Goal: Transaction & Acquisition: Book appointment/travel/reservation

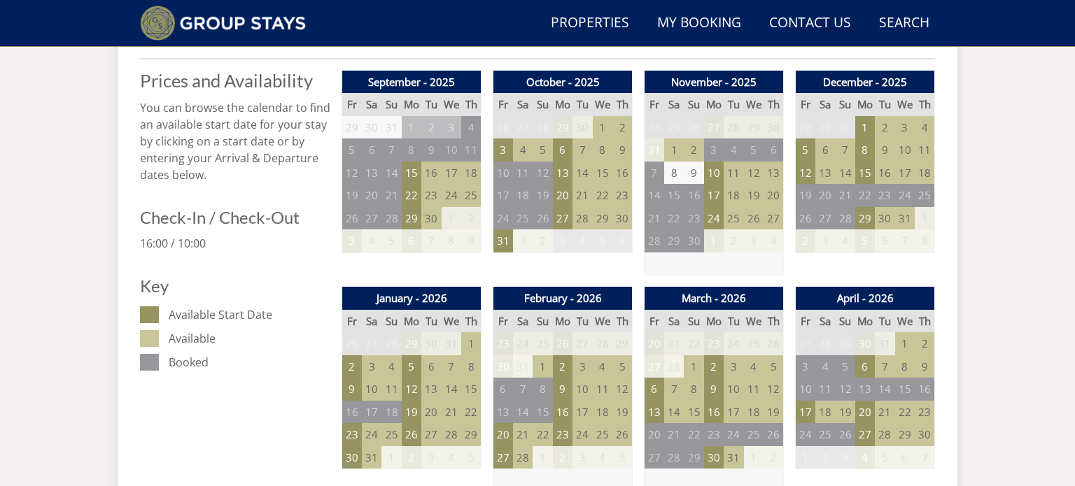
scroll to position [573, 0]
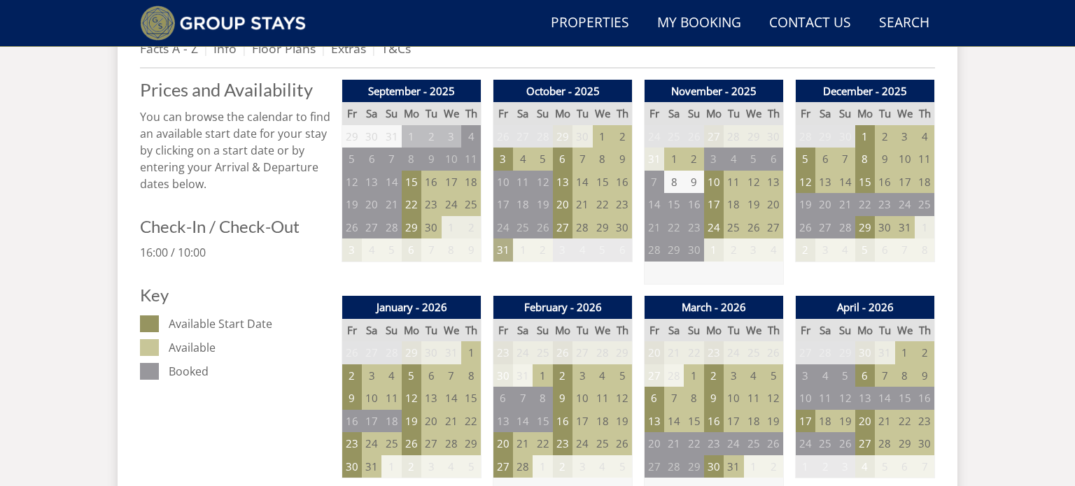
click at [498, 247] on td "31" at bounding box center [503, 250] width 20 height 23
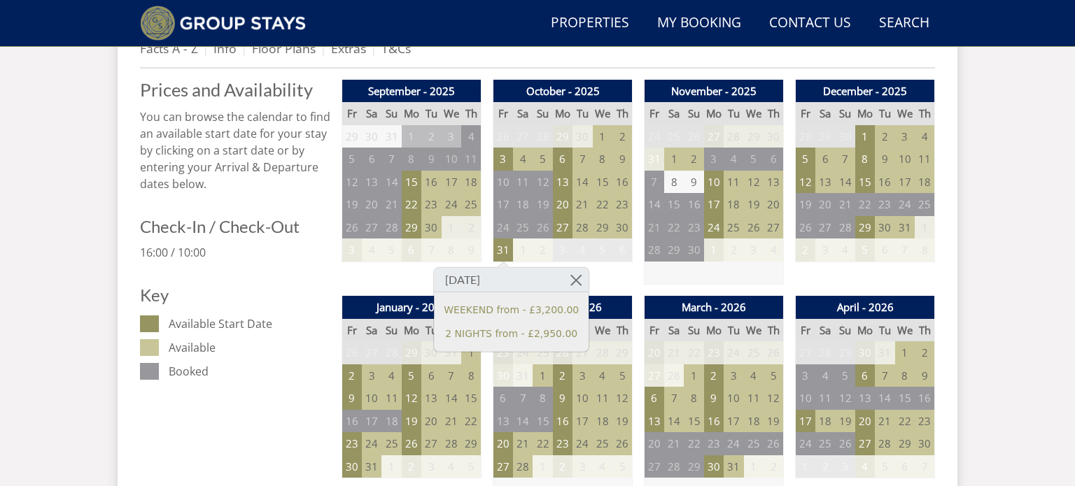
click at [684, 274] on td at bounding box center [713, 273] width 139 height 23
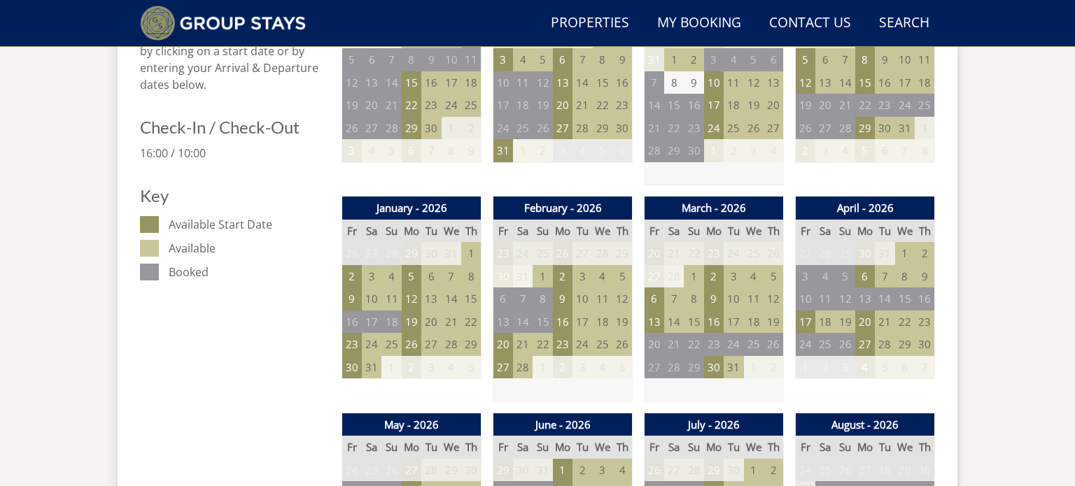
scroll to position [694, 0]
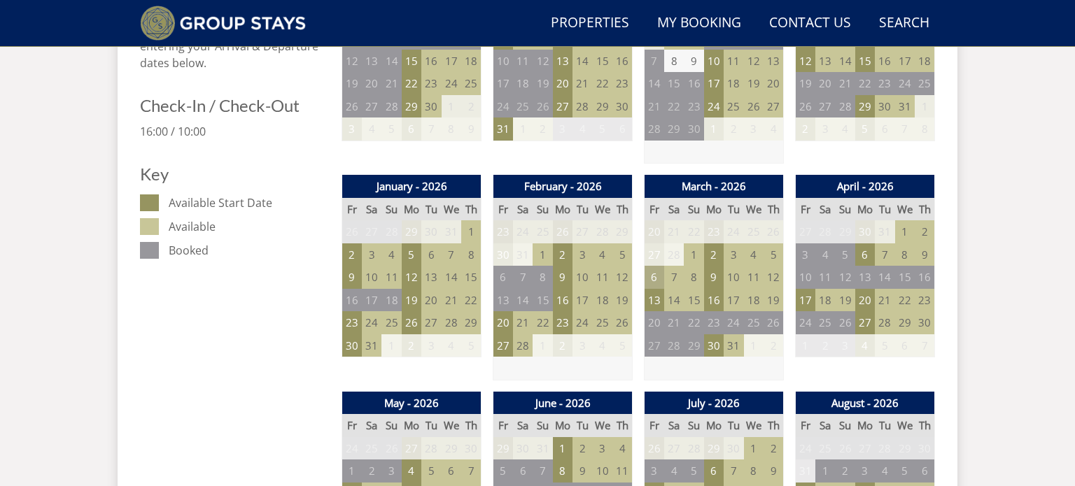
click at [660, 276] on td "6" at bounding box center [654, 277] width 20 height 23
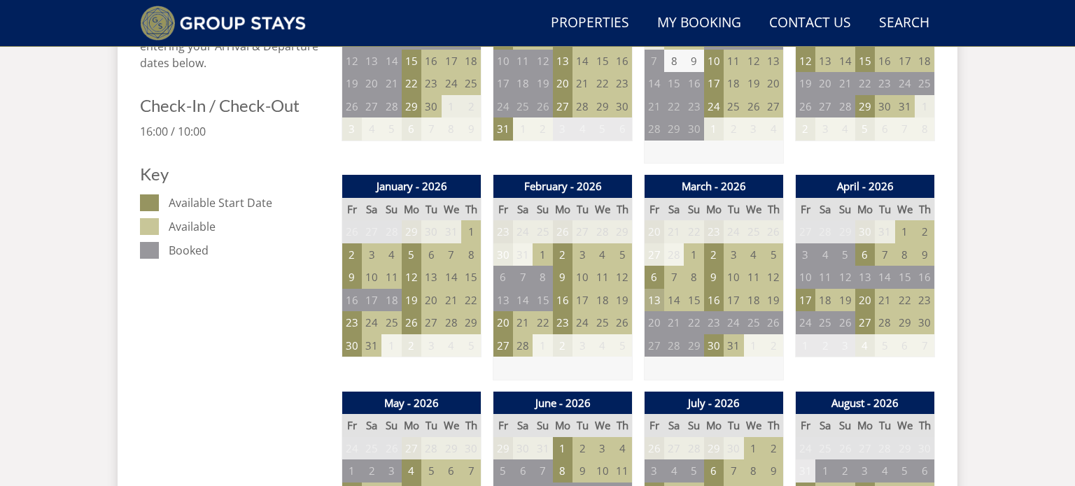
click at [653, 305] on td "13" at bounding box center [654, 300] width 20 height 23
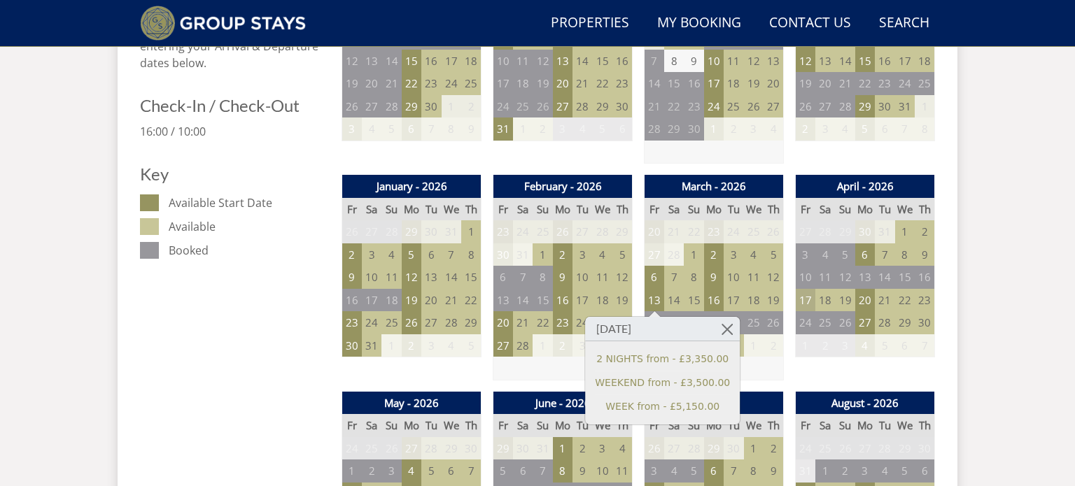
click at [812, 297] on td "17" at bounding box center [805, 300] width 20 height 23
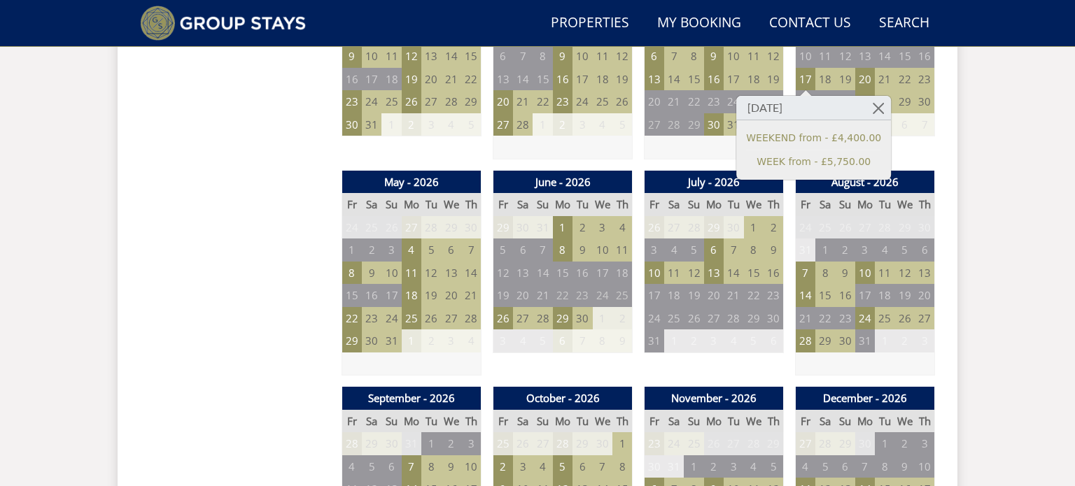
scroll to position [944, 0]
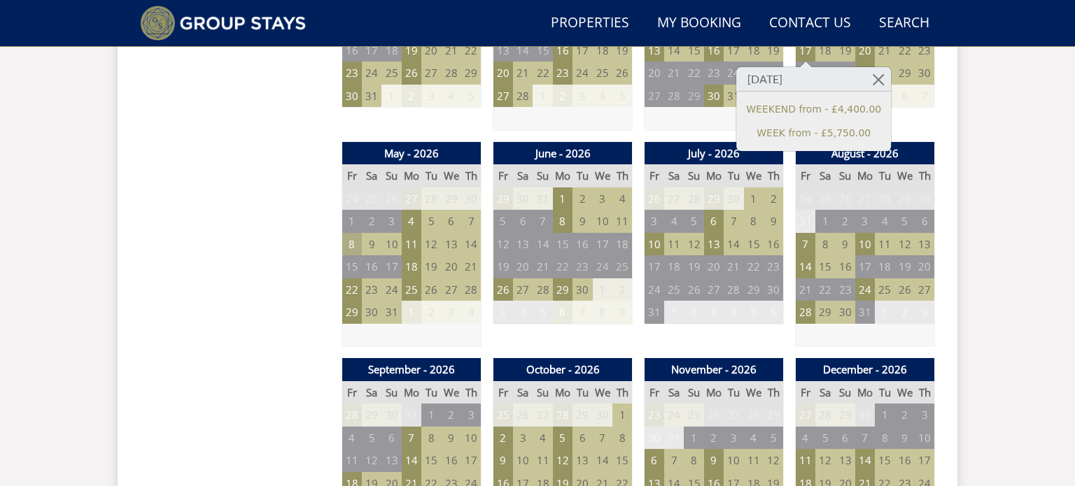
click at [360, 250] on td "8" at bounding box center [352, 244] width 20 height 23
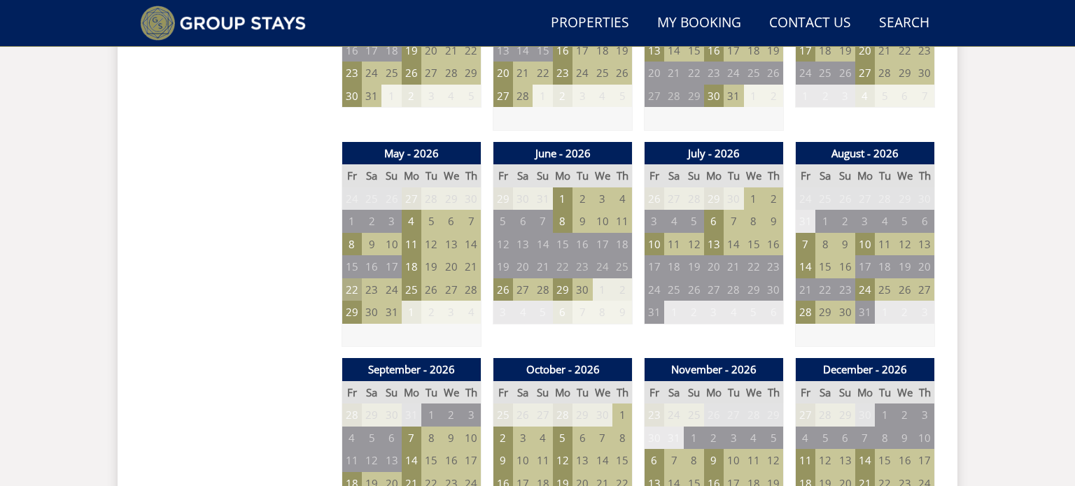
click at [351, 289] on td "22" at bounding box center [352, 289] width 20 height 23
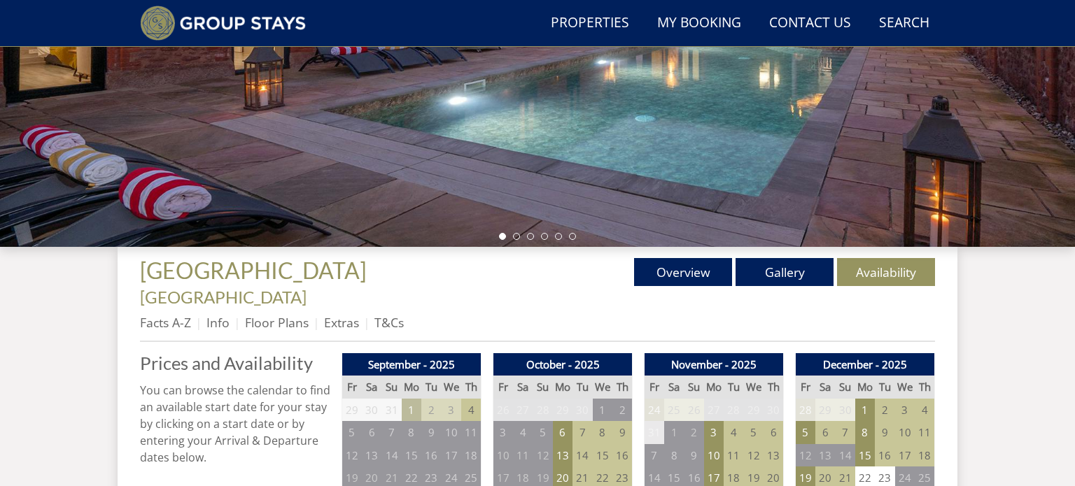
scroll to position [555, 0]
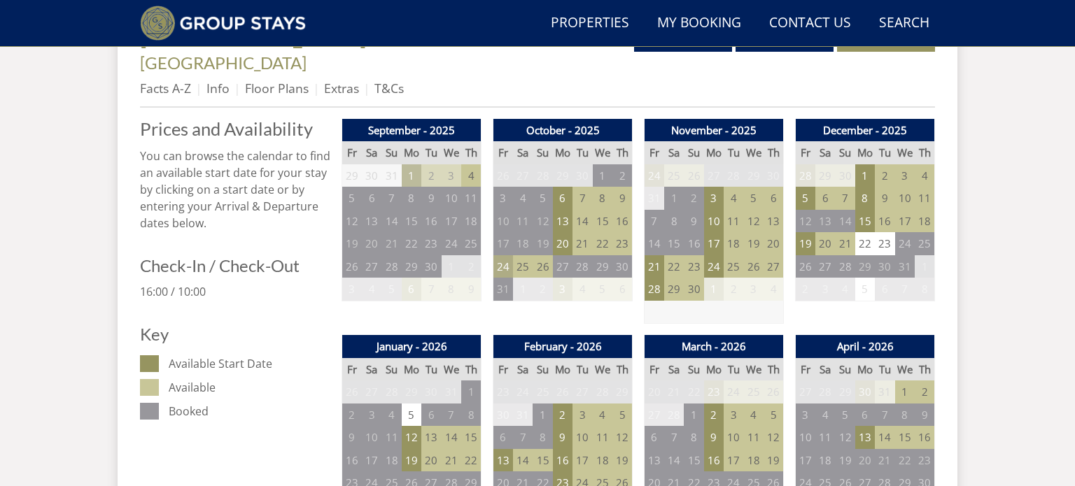
click at [502, 255] on td "24" at bounding box center [503, 266] width 20 height 23
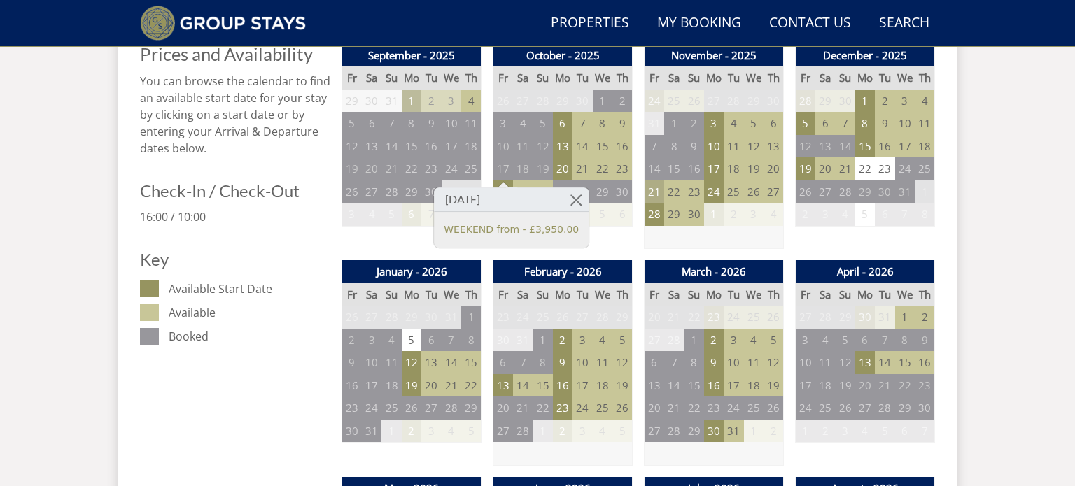
scroll to position [631, 0]
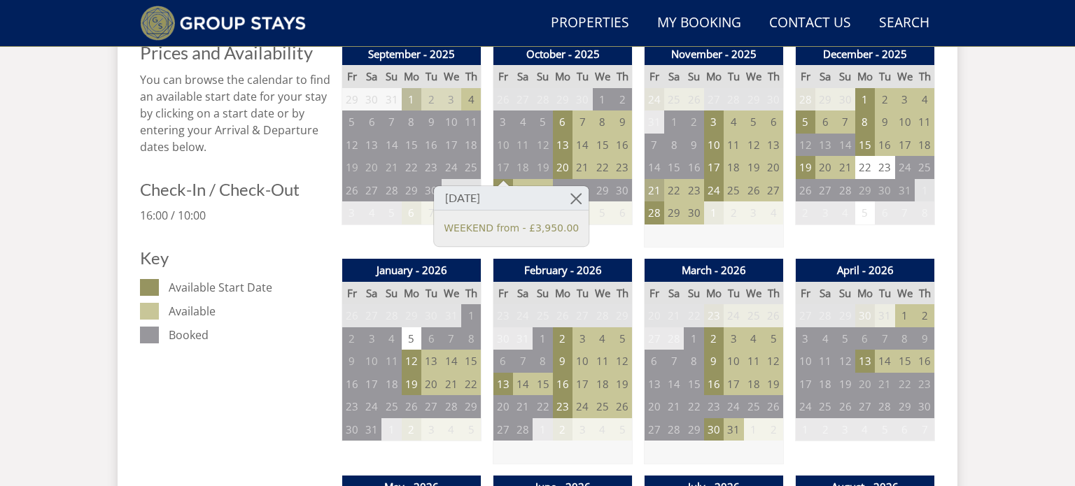
click at [644, 259] on th "March - 2026" at bounding box center [713, 270] width 139 height 23
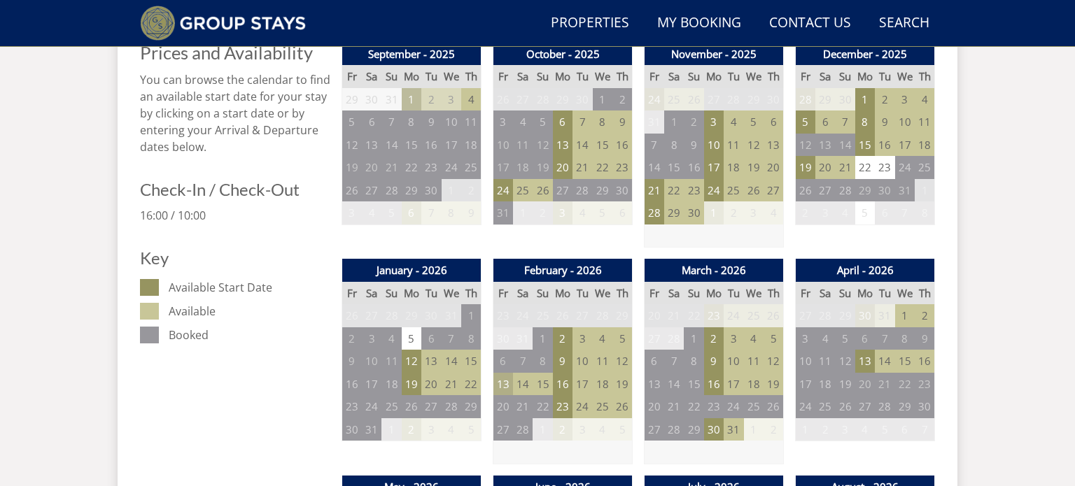
click at [507, 373] on td "13" at bounding box center [503, 384] width 20 height 23
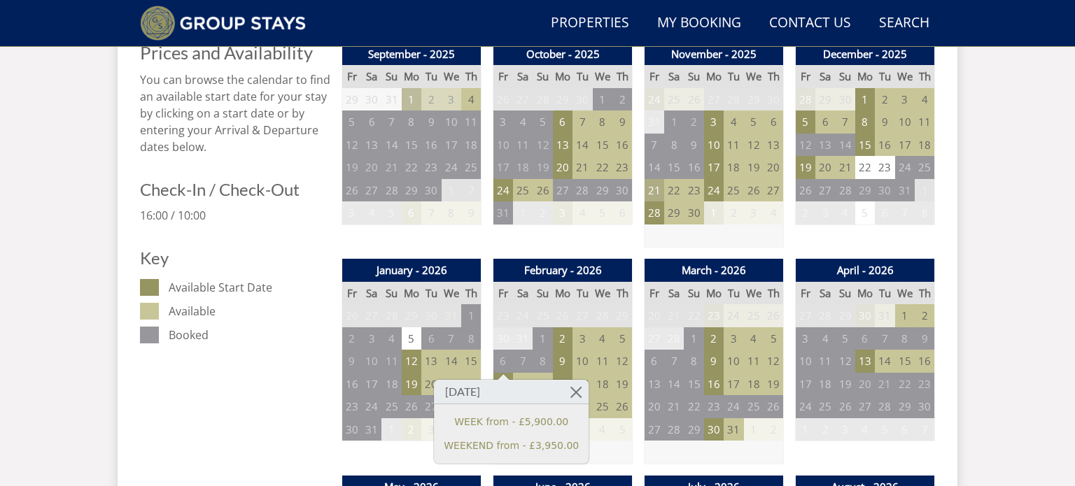
click at [656, 179] on td "21" at bounding box center [654, 190] width 20 height 23
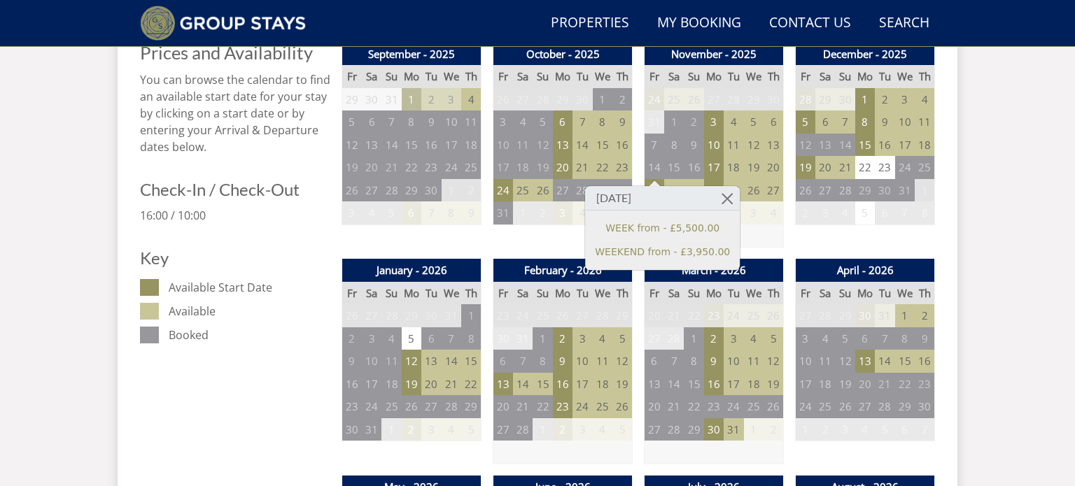
click at [763, 225] on td at bounding box center [713, 236] width 139 height 23
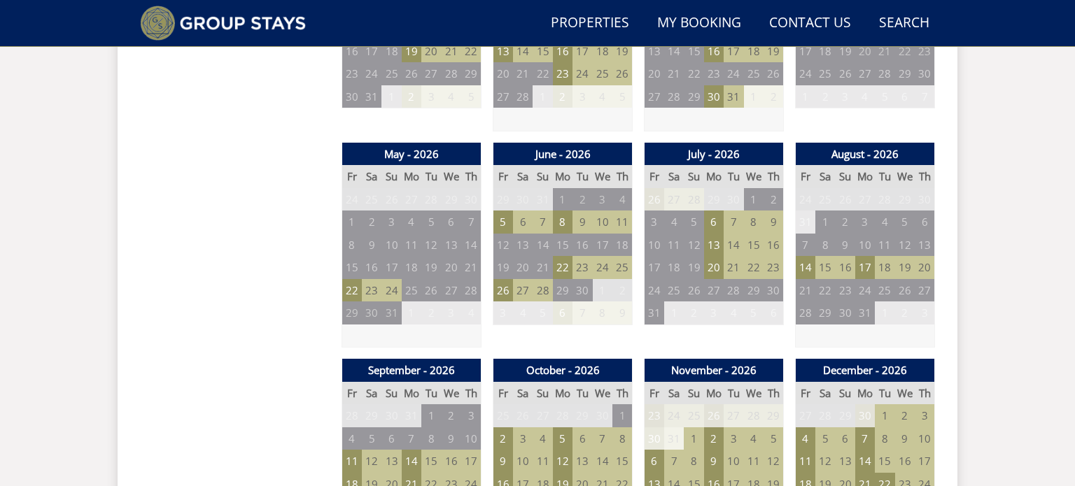
scroll to position [965, 0]
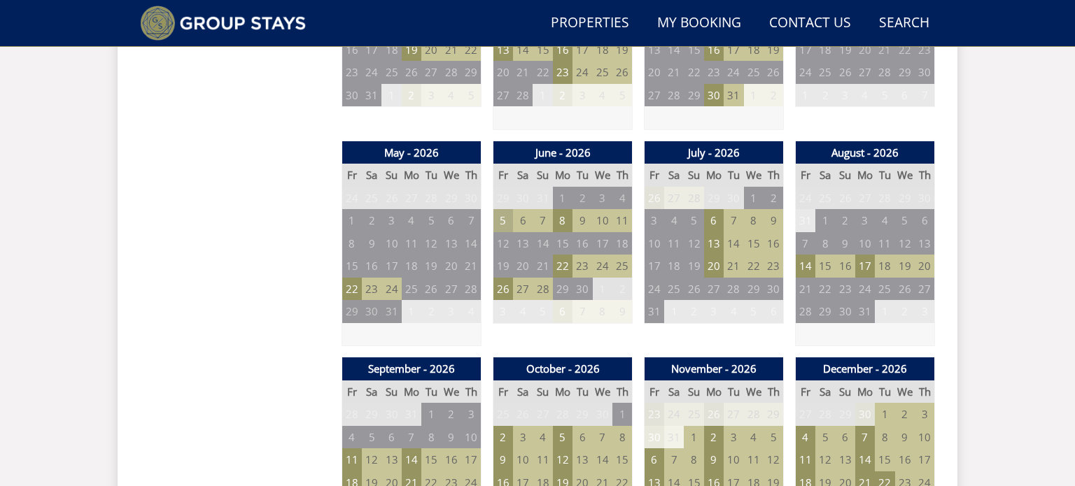
click at [493, 209] on td "5" at bounding box center [503, 220] width 20 height 23
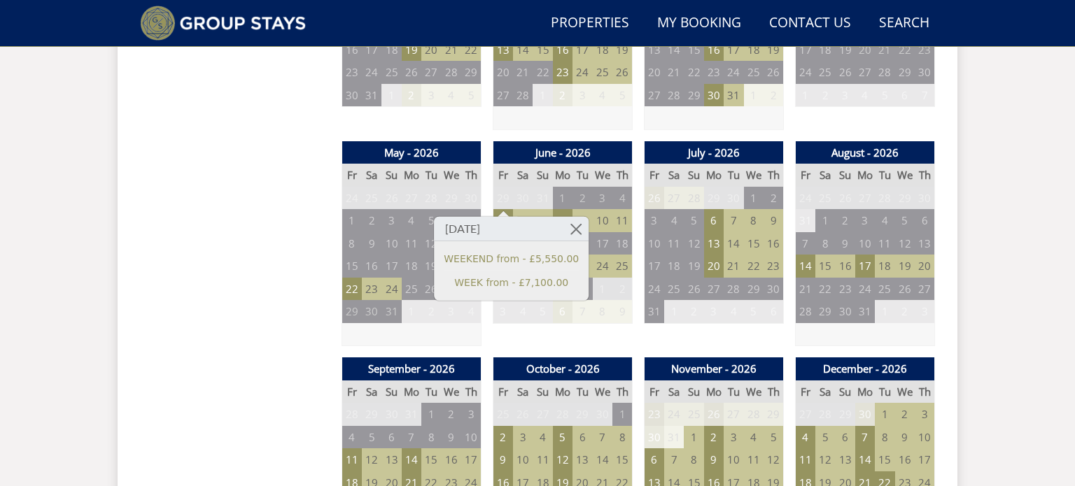
click at [620, 300] on td "9" at bounding box center [622, 311] width 20 height 23
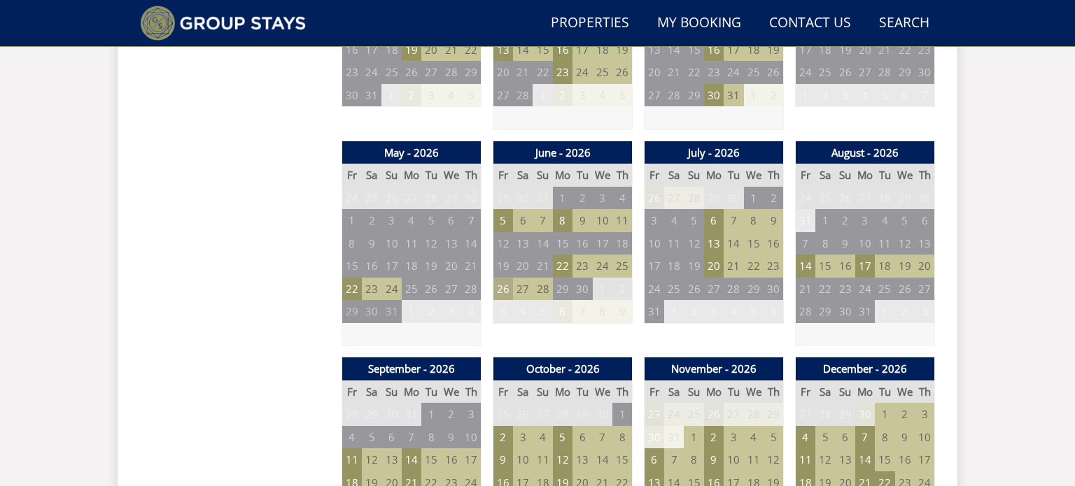
click at [507, 278] on td "26" at bounding box center [503, 289] width 20 height 23
